Goal: Find specific page/section: Find specific page/section

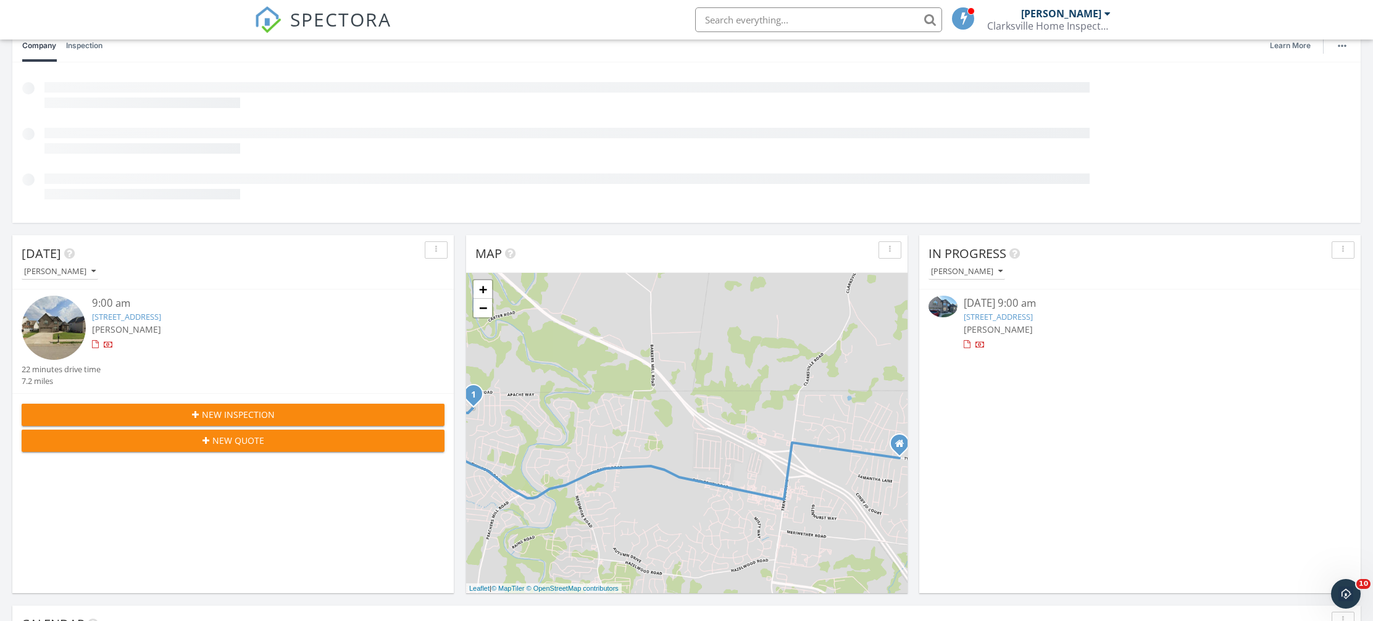
scroll to position [134, 0]
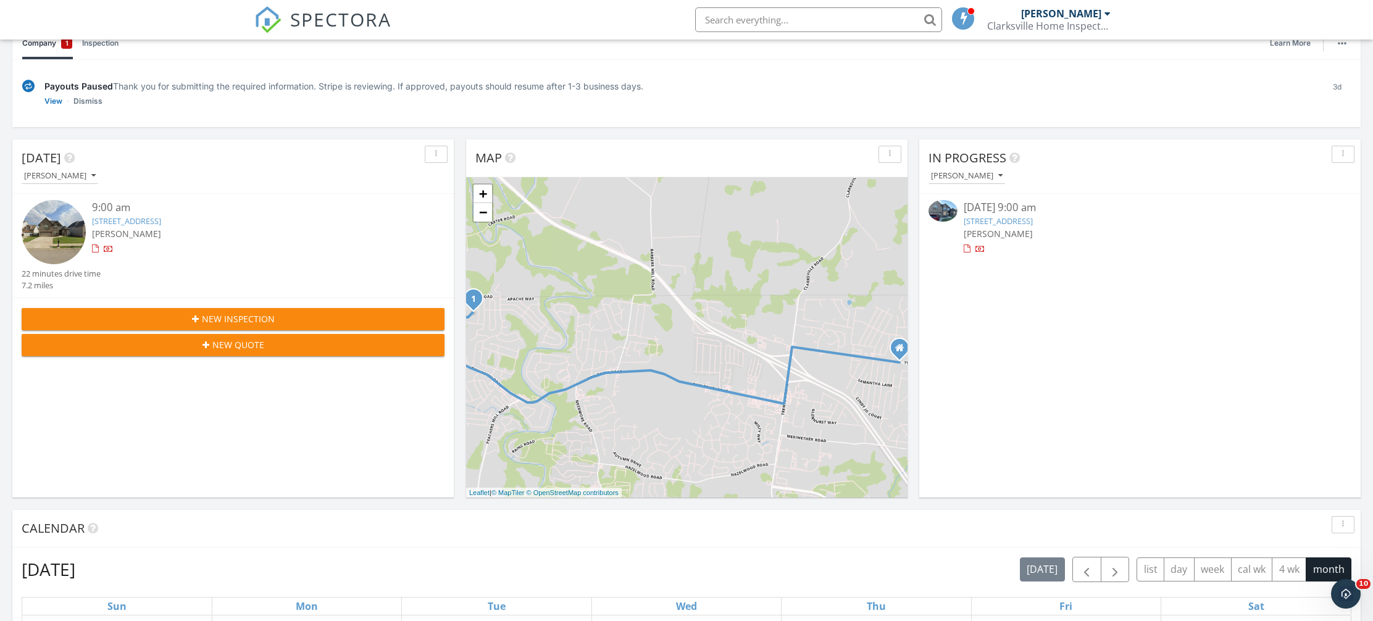
click at [758, 18] on input "text" at bounding box center [818, 19] width 247 height 25
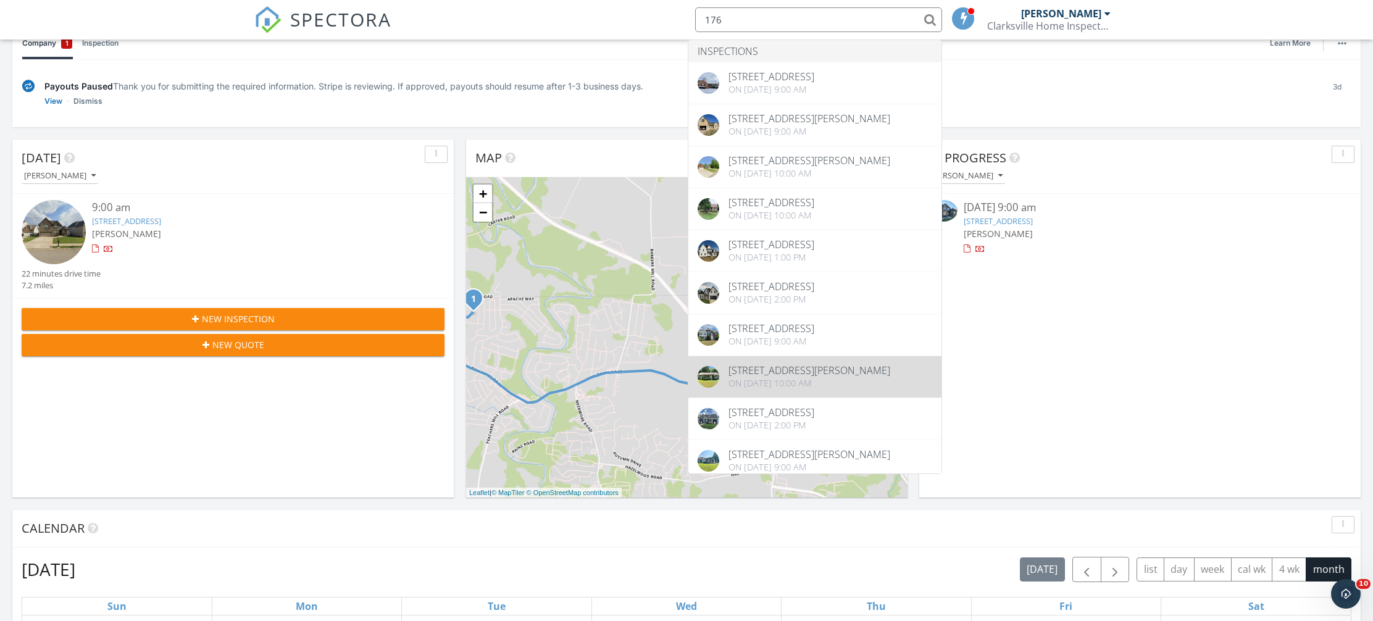
type input "176"
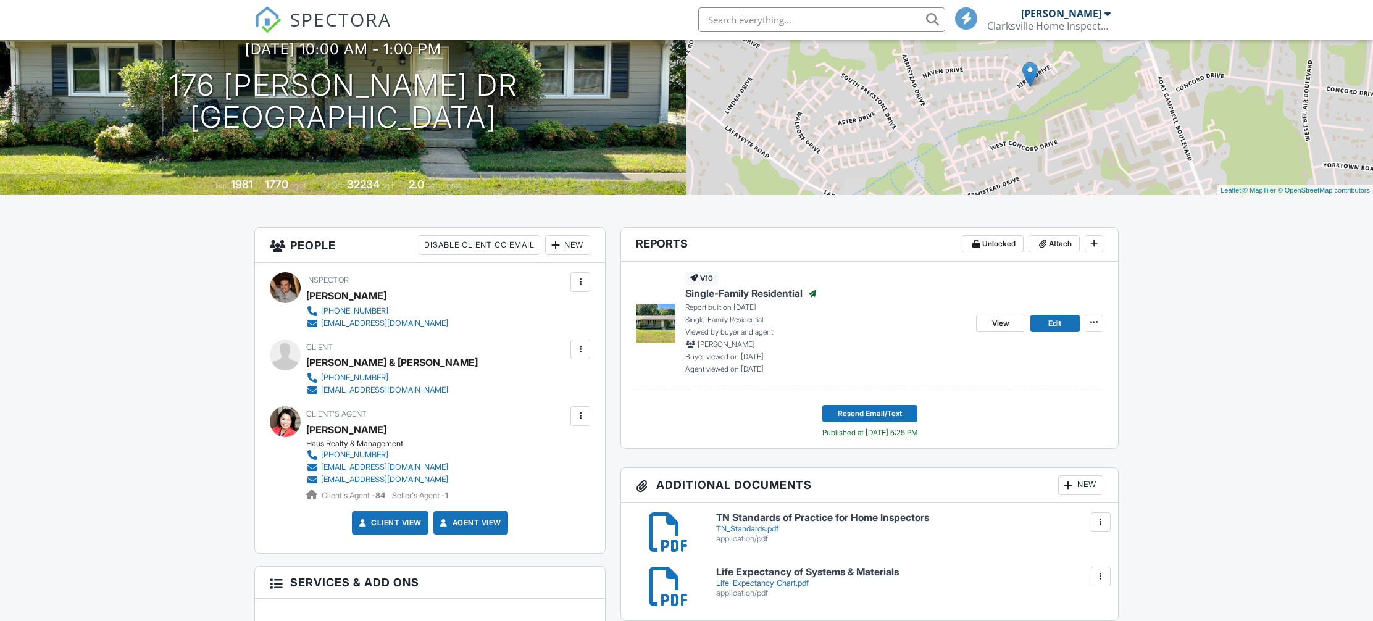
scroll to position [140, 0]
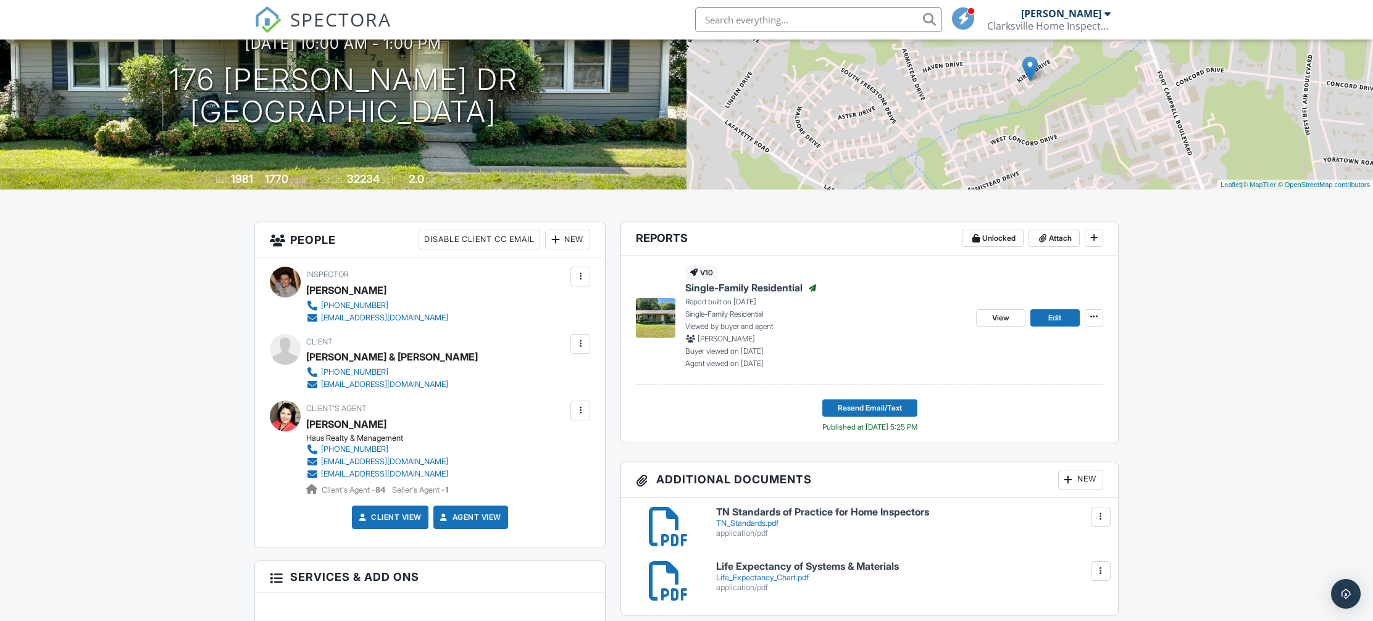
click at [763, 288] on span "Single-Family Residential" at bounding box center [743, 288] width 117 height 14
